Goal: Check status: Check status

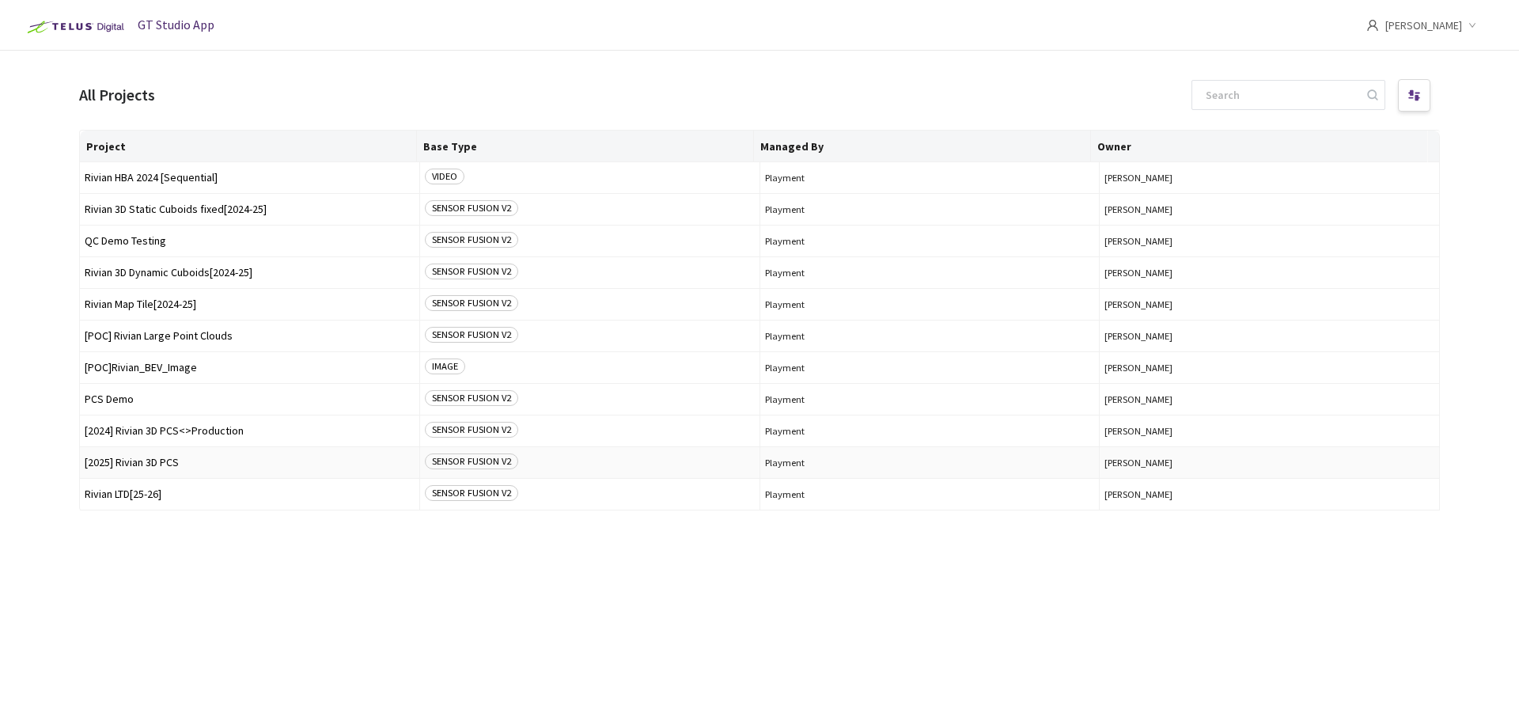
click at [161, 458] on span "[2025] Rivian 3D PCS" at bounding box center [250, 462] width 330 height 12
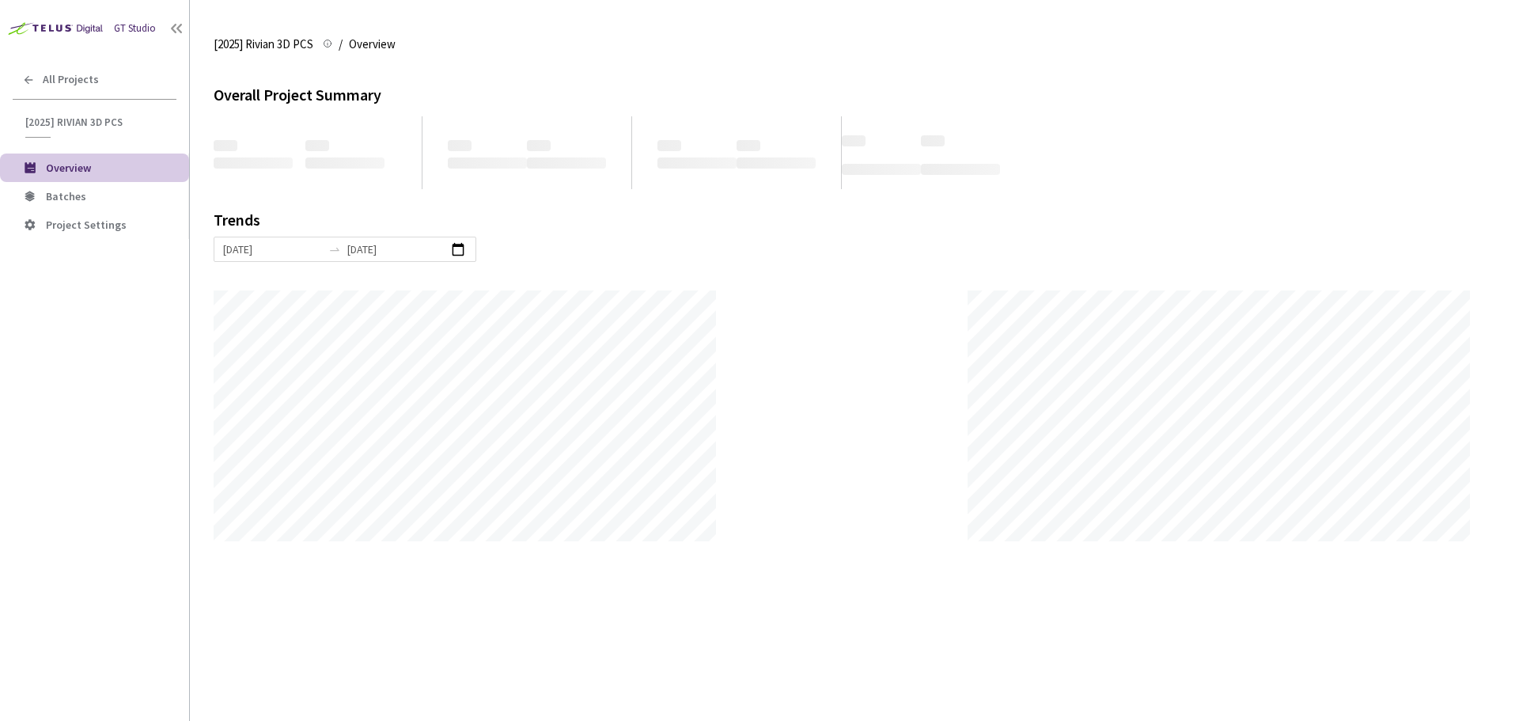
scroll to position [721, 1519]
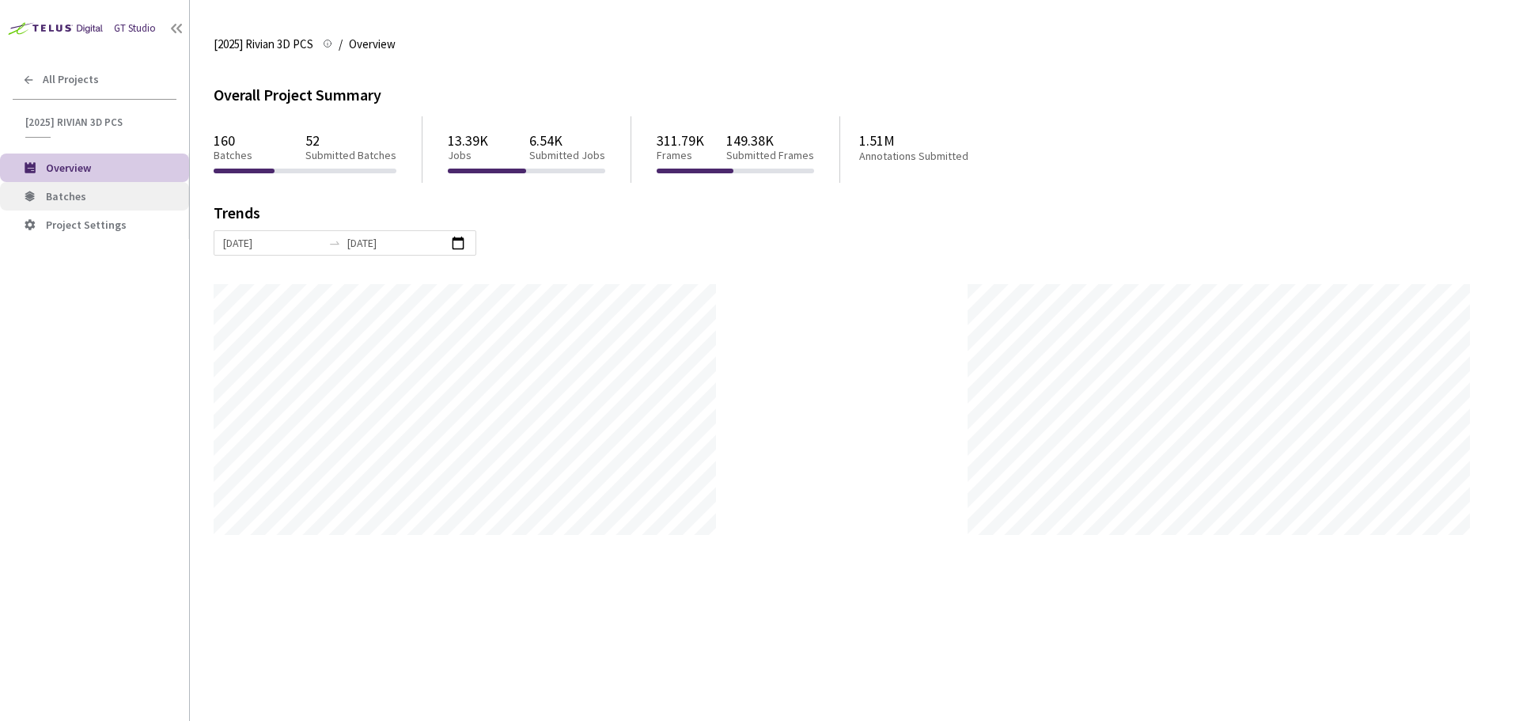
click at [126, 199] on span "Batches" at bounding box center [111, 196] width 131 height 13
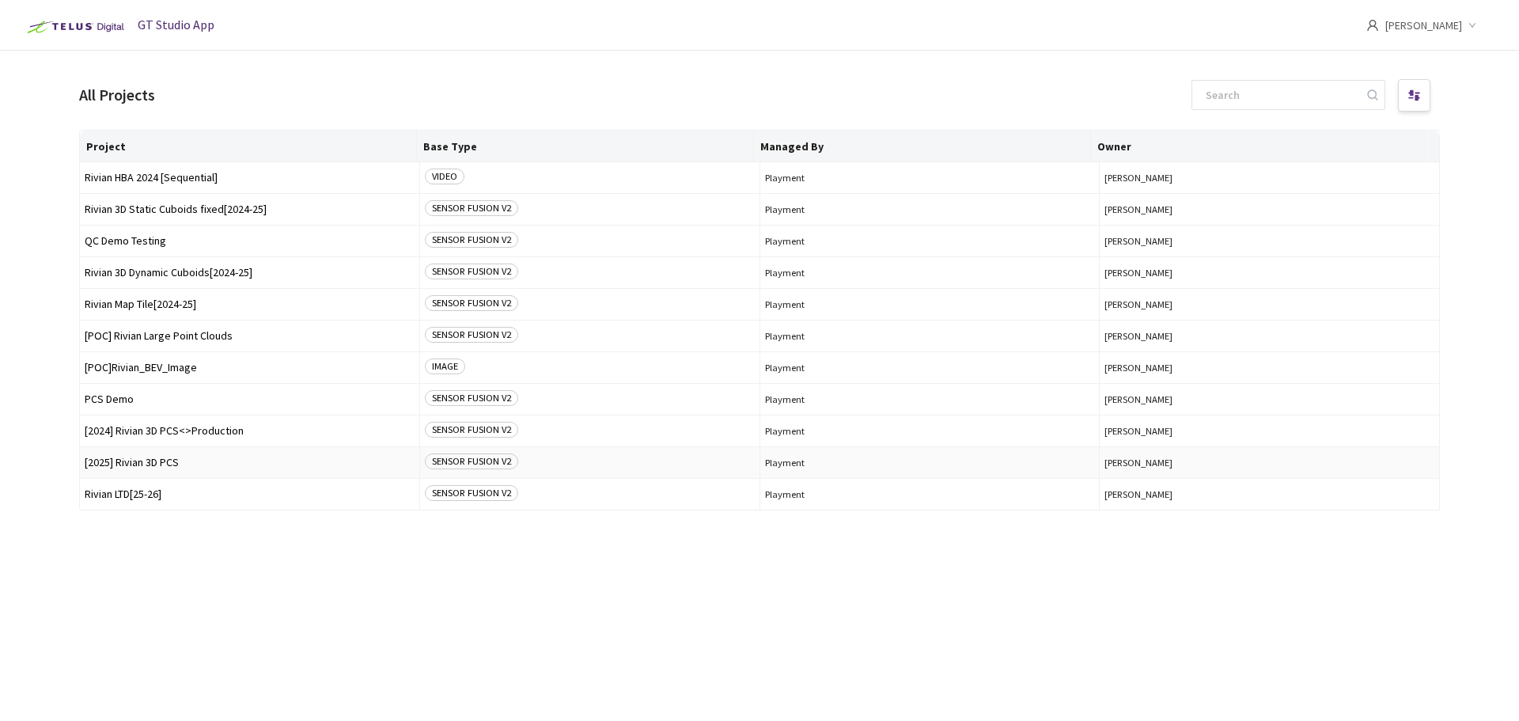
click at [173, 468] on td "[2025] Rivian 3D PCS" at bounding box center [250, 463] width 340 height 32
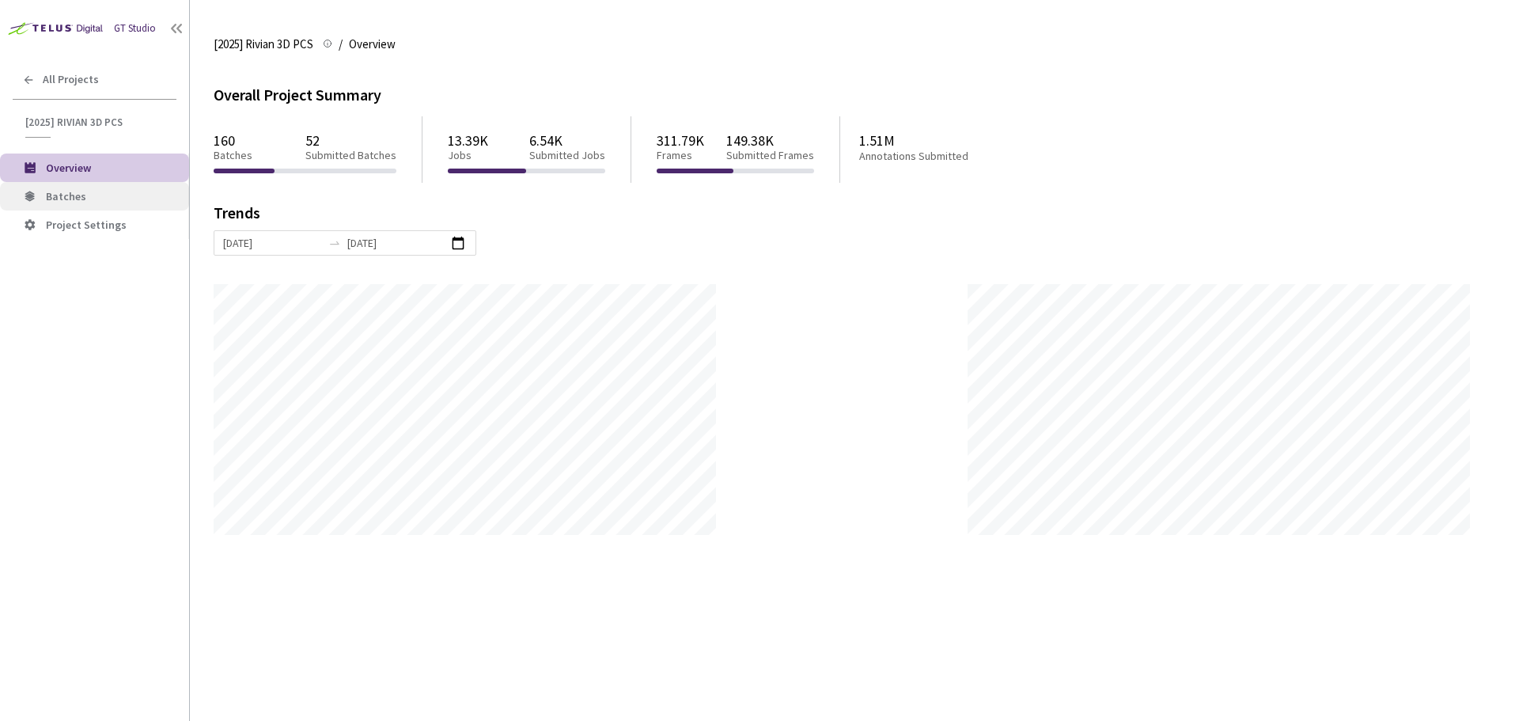
scroll to position [721, 1519]
click at [104, 185] on li "Batches" at bounding box center [94, 196] width 189 height 28
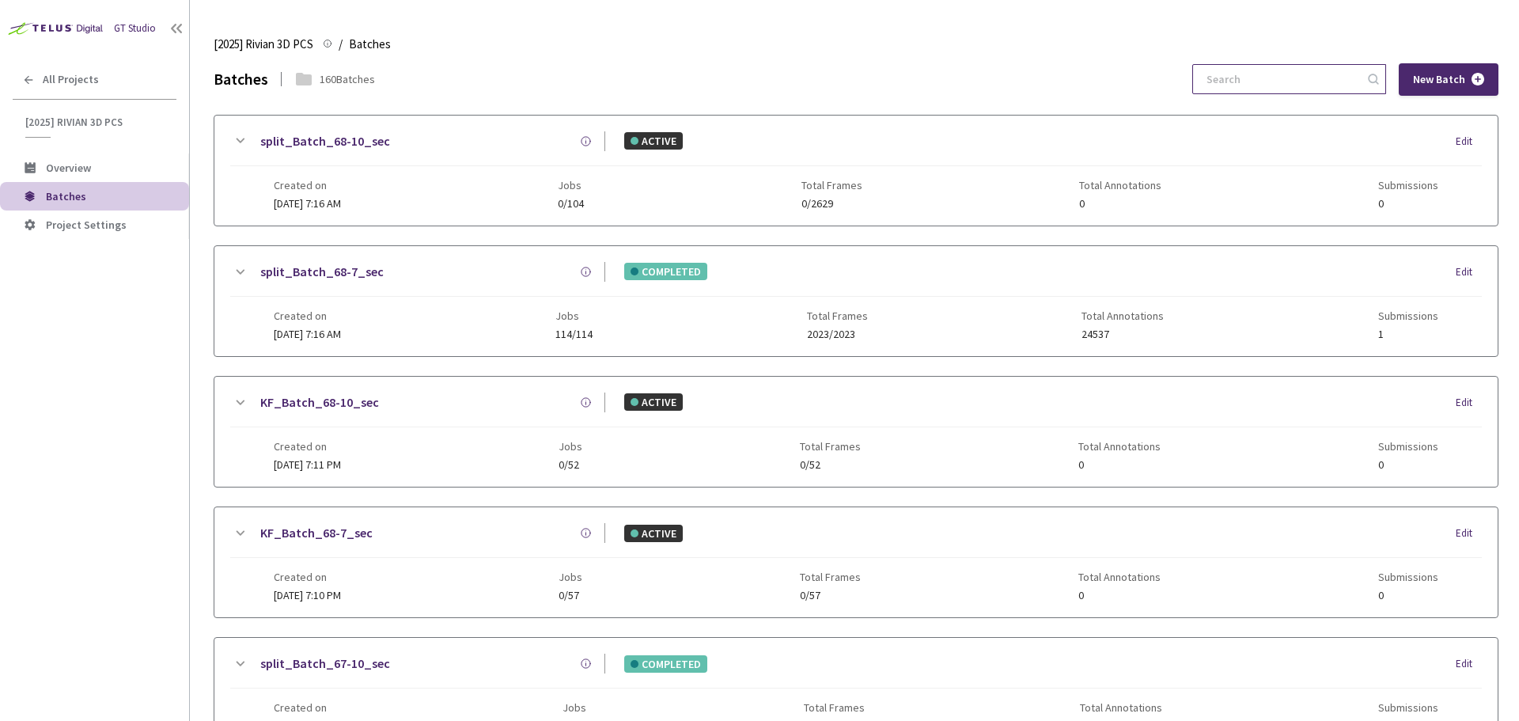
click at [1229, 67] on input at bounding box center [1281, 79] width 169 height 28
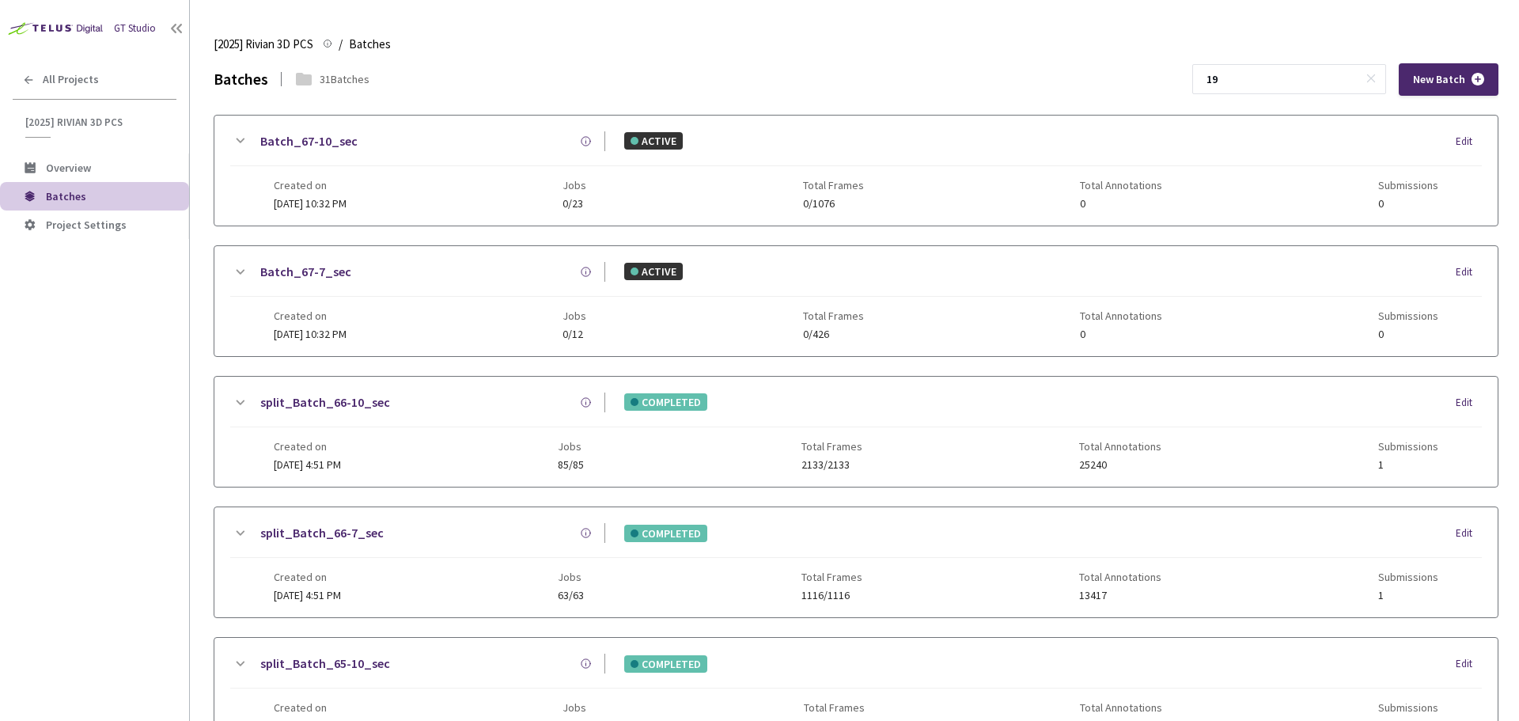
type input "1"
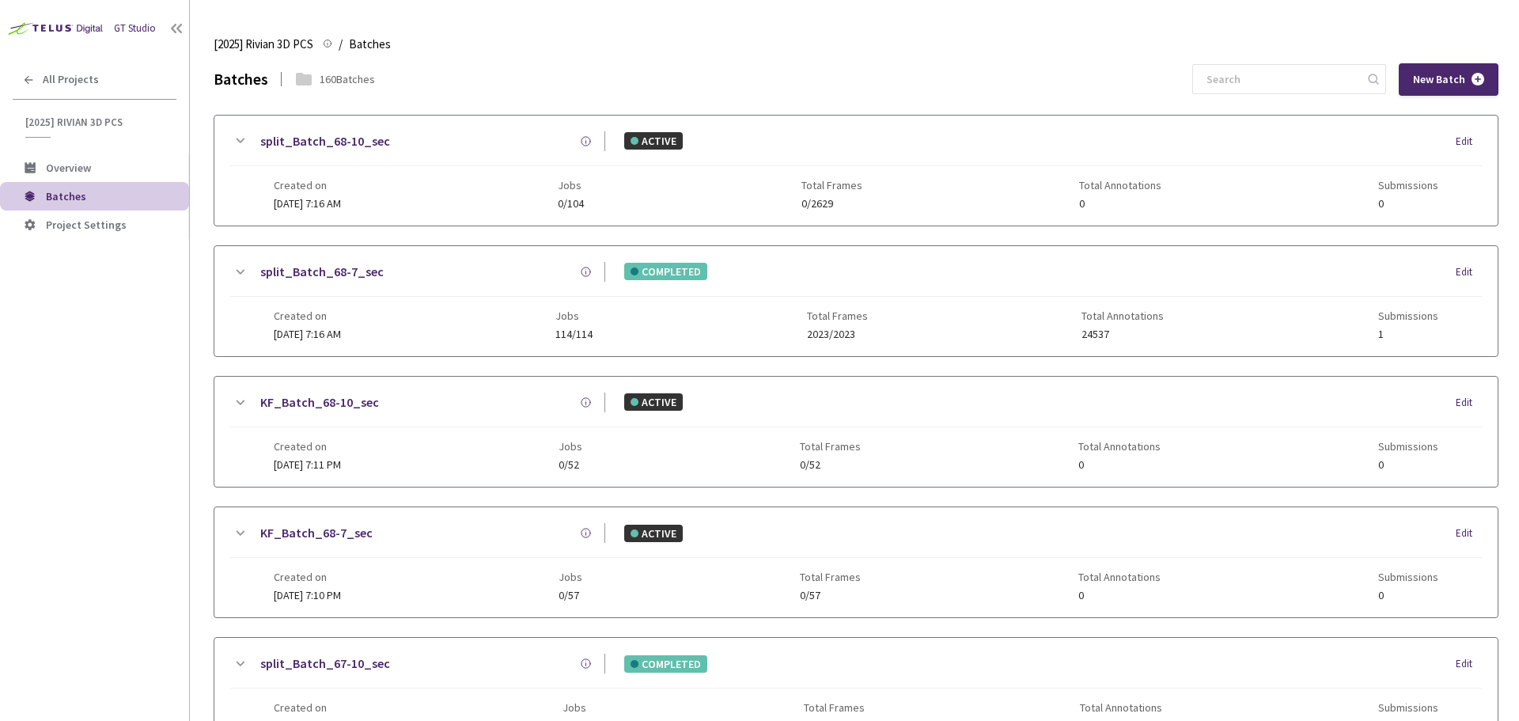
click at [32, 98] on div "GT Studio All Projects [2025] Rivian 3D PCS [2025] Rivian 3D PCS Overview Batch…" at bounding box center [94, 338] width 189 height 677
click at [32, 79] on icon at bounding box center [29, 79] width 9 height 9
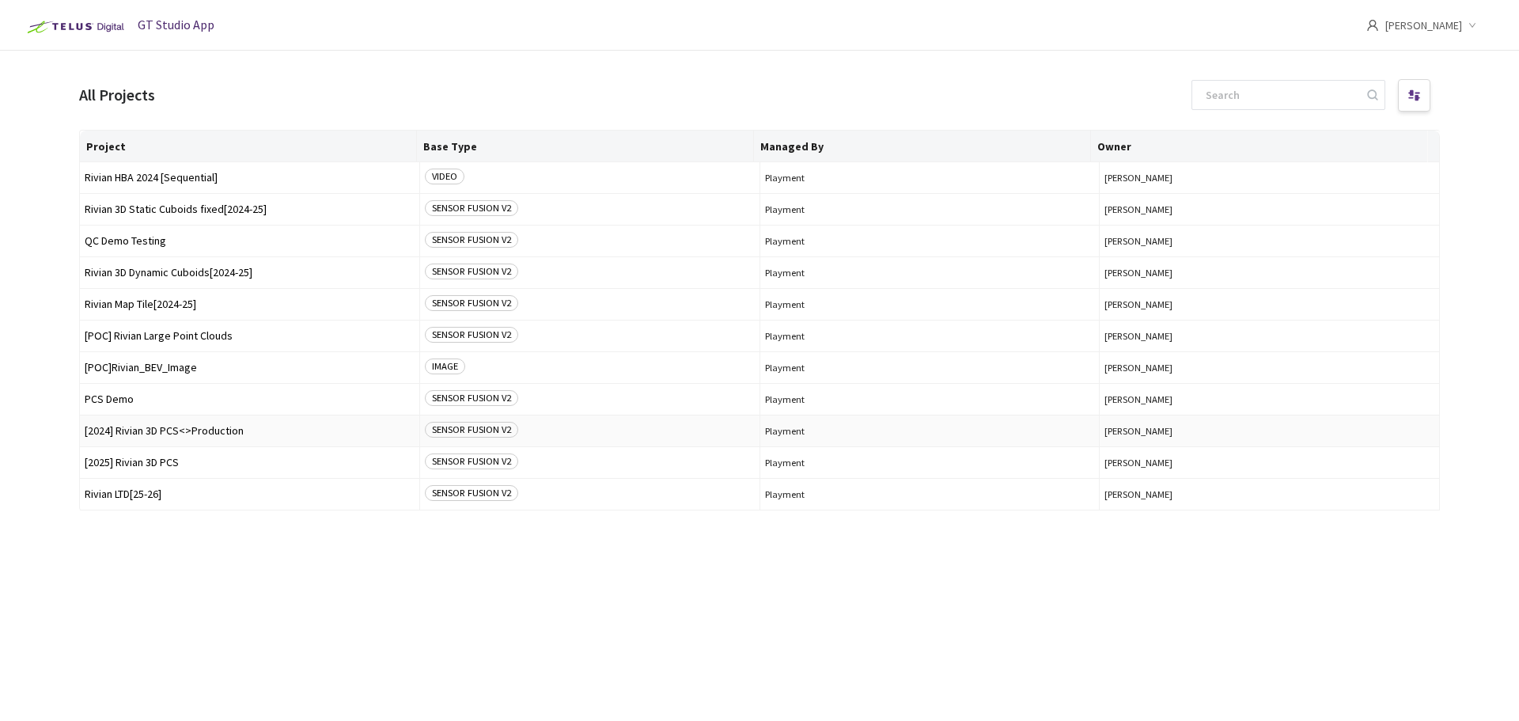
click at [198, 432] on span "[2024] Rivian 3D PCS<>Production" at bounding box center [250, 431] width 330 height 12
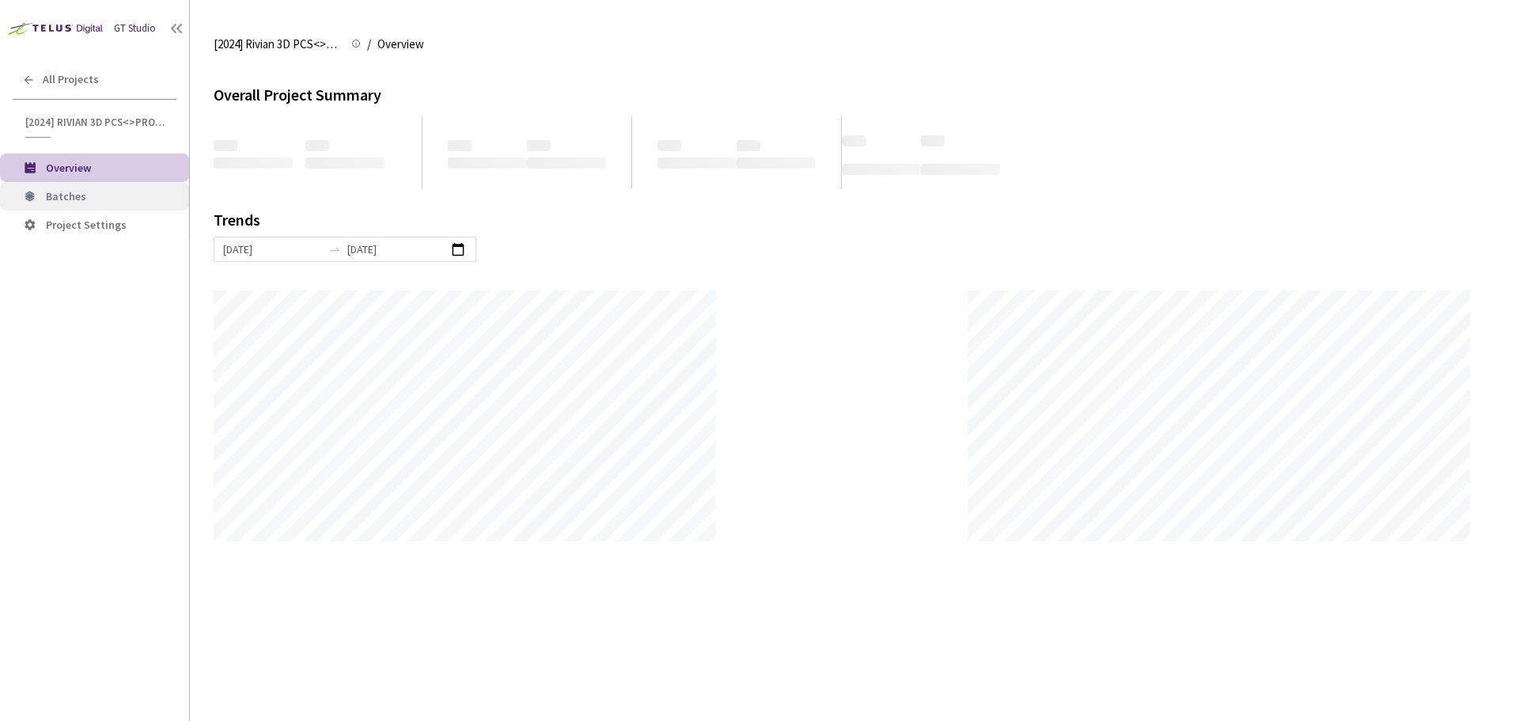
scroll to position [721, 1519]
click at [104, 195] on span "Batches" at bounding box center [111, 196] width 131 height 13
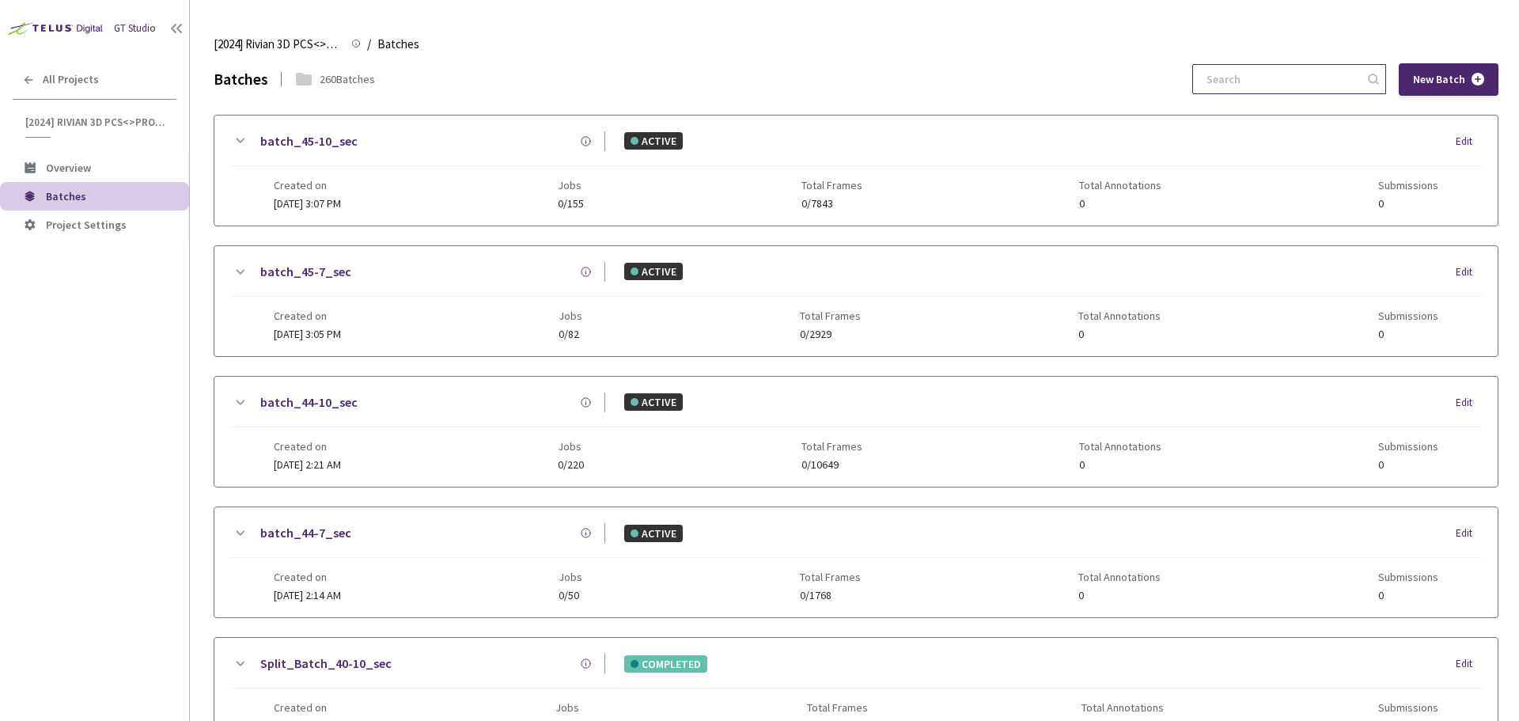
click at [1263, 90] on input at bounding box center [1281, 79] width 169 height 28
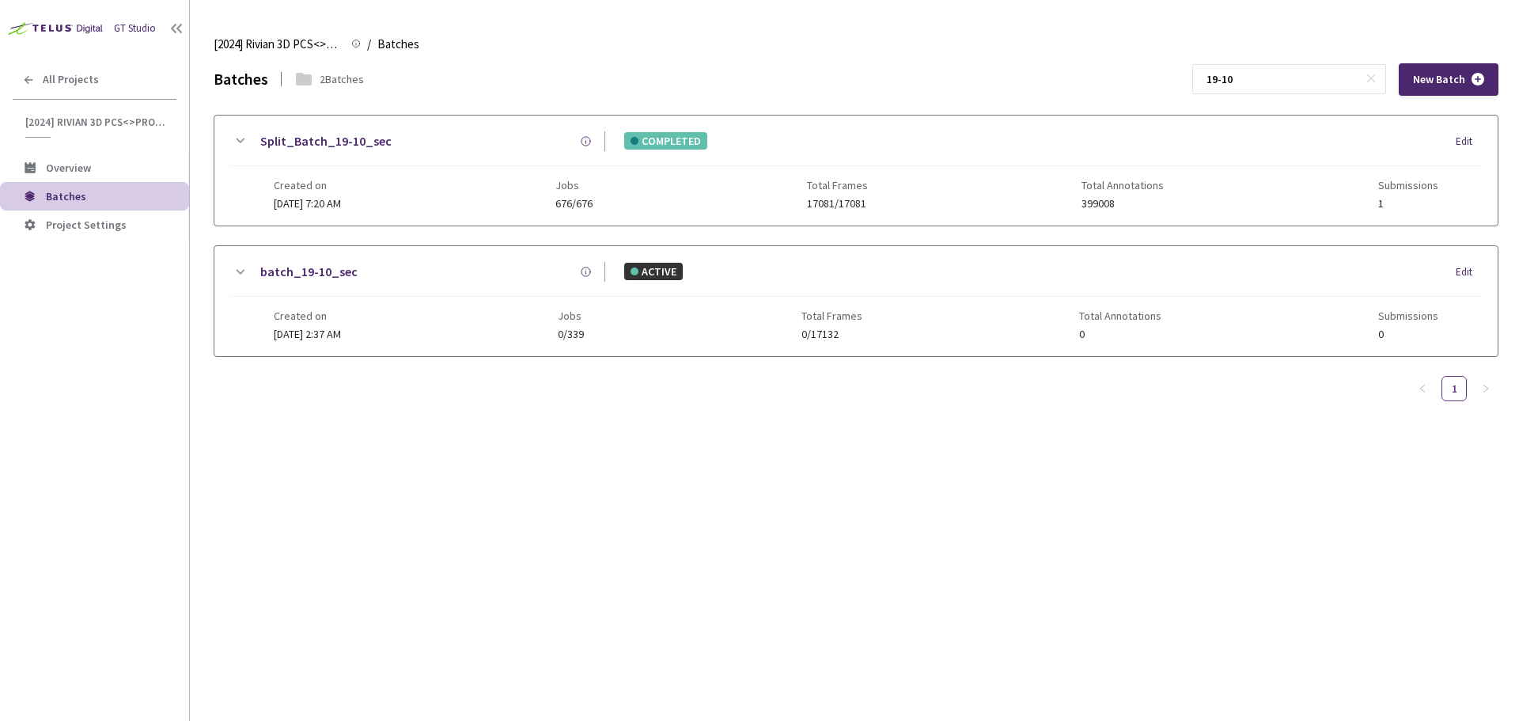
type input "19-10"
click at [339, 146] on link "Split_Batch_19-10_sec" at bounding box center [325, 141] width 131 height 20
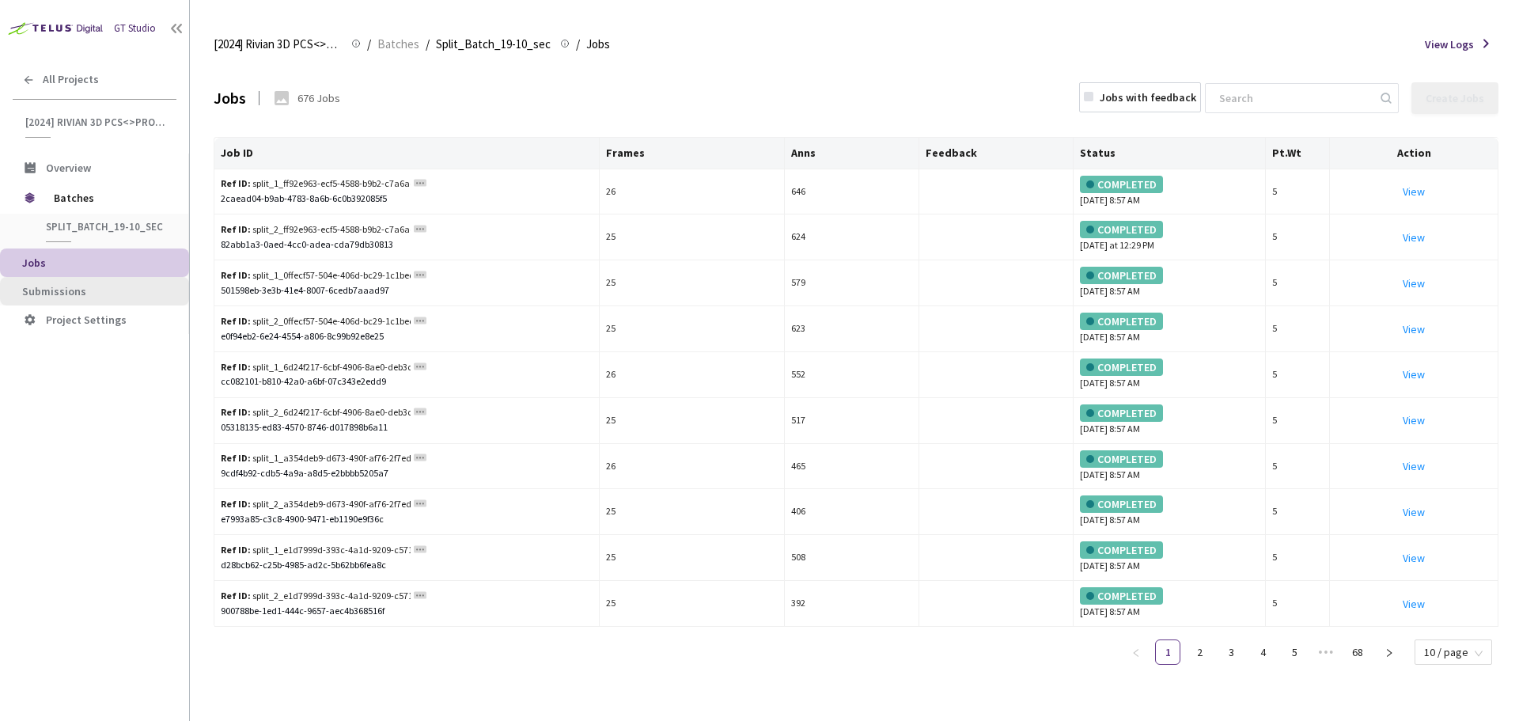
click at [141, 285] on span "Submissions" at bounding box center [99, 291] width 154 height 13
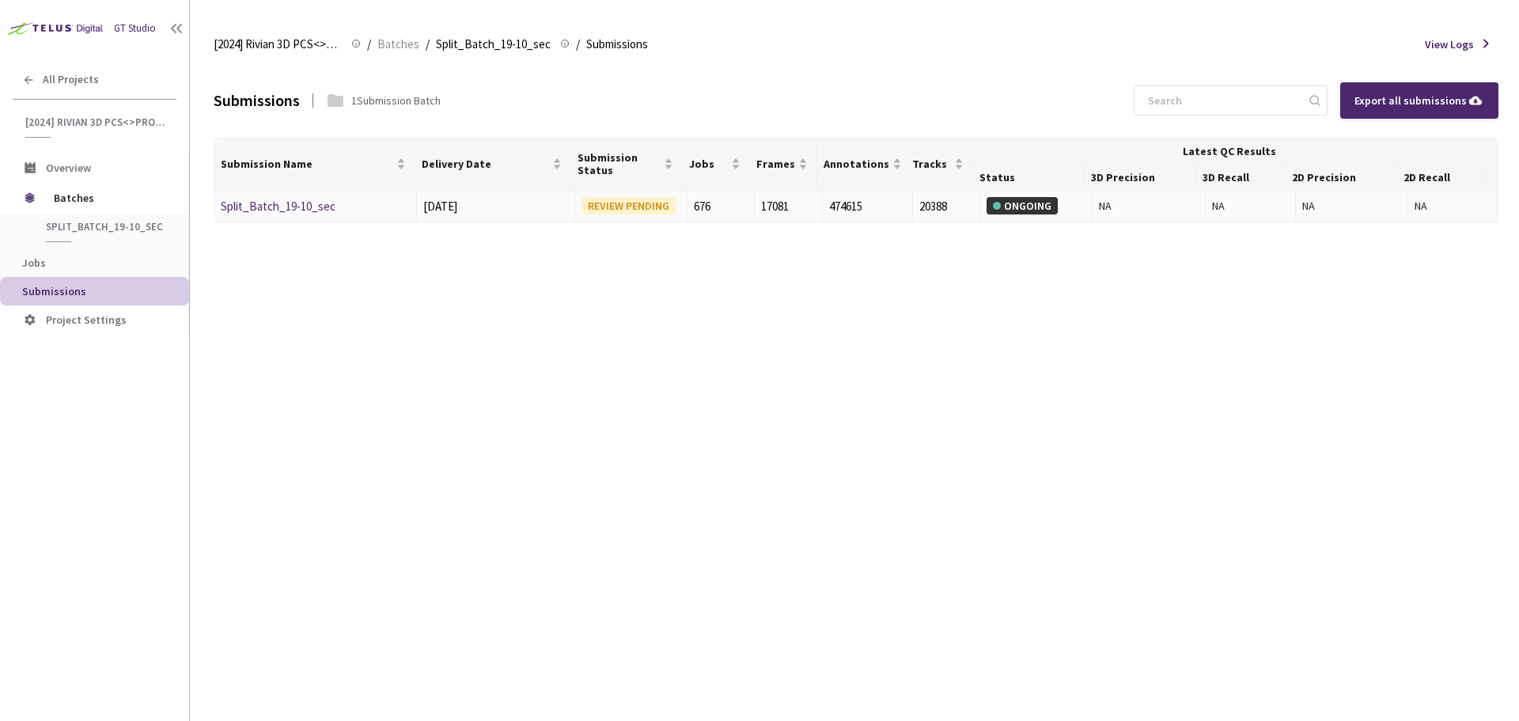
click at [305, 206] on link "Split_Batch_19-10_sec" at bounding box center [278, 206] width 115 height 15
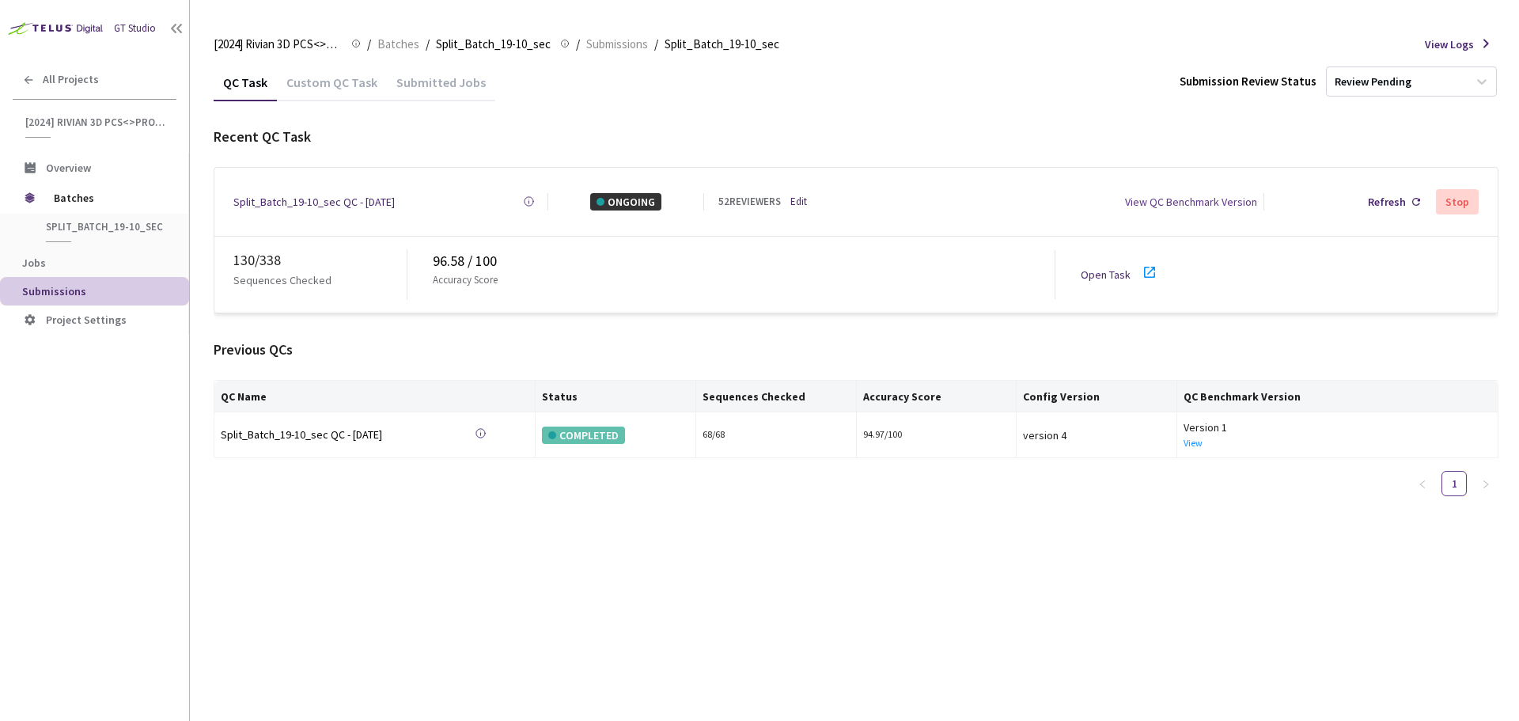
click at [1152, 265] on icon at bounding box center [1149, 272] width 19 height 19
click at [1106, 267] on link "Open Task" at bounding box center [1106, 274] width 50 height 14
